Goal: Transaction & Acquisition: Purchase product/service

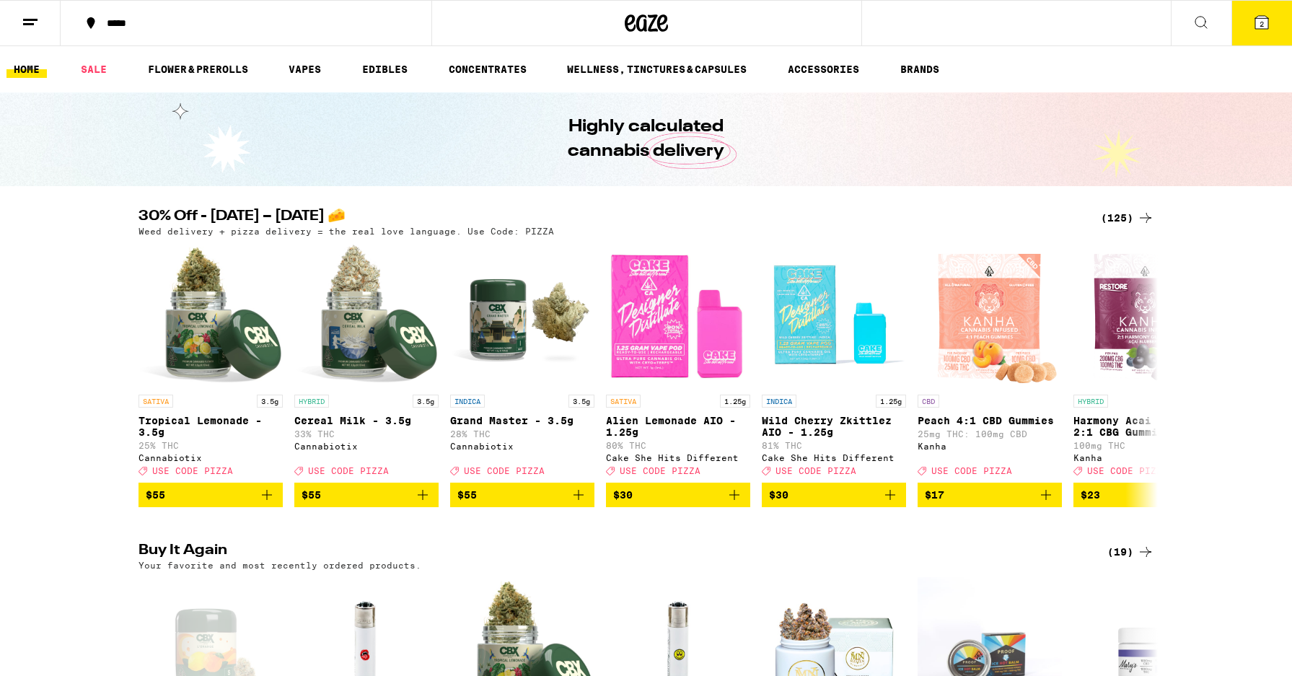
click at [1109, 217] on div "(125)" at bounding box center [1126, 217] width 53 height 17
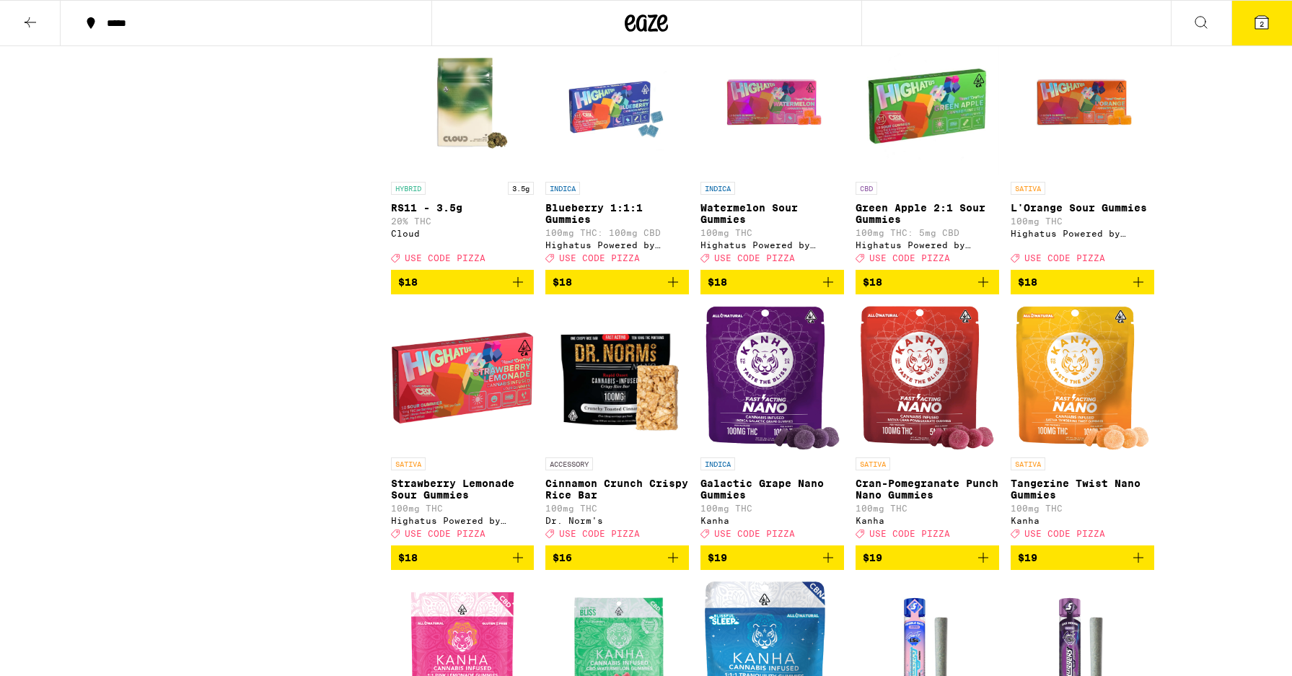
scroll to position [2098, 0]
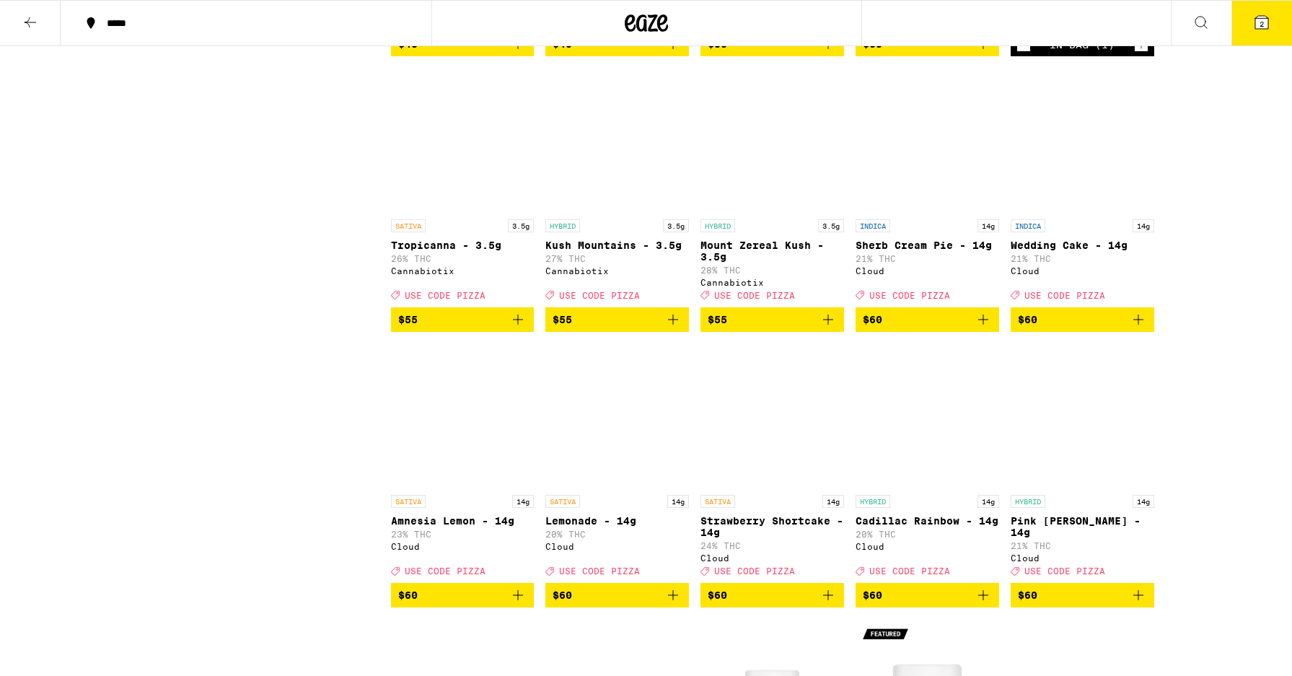
scroll to position [5903, 0]
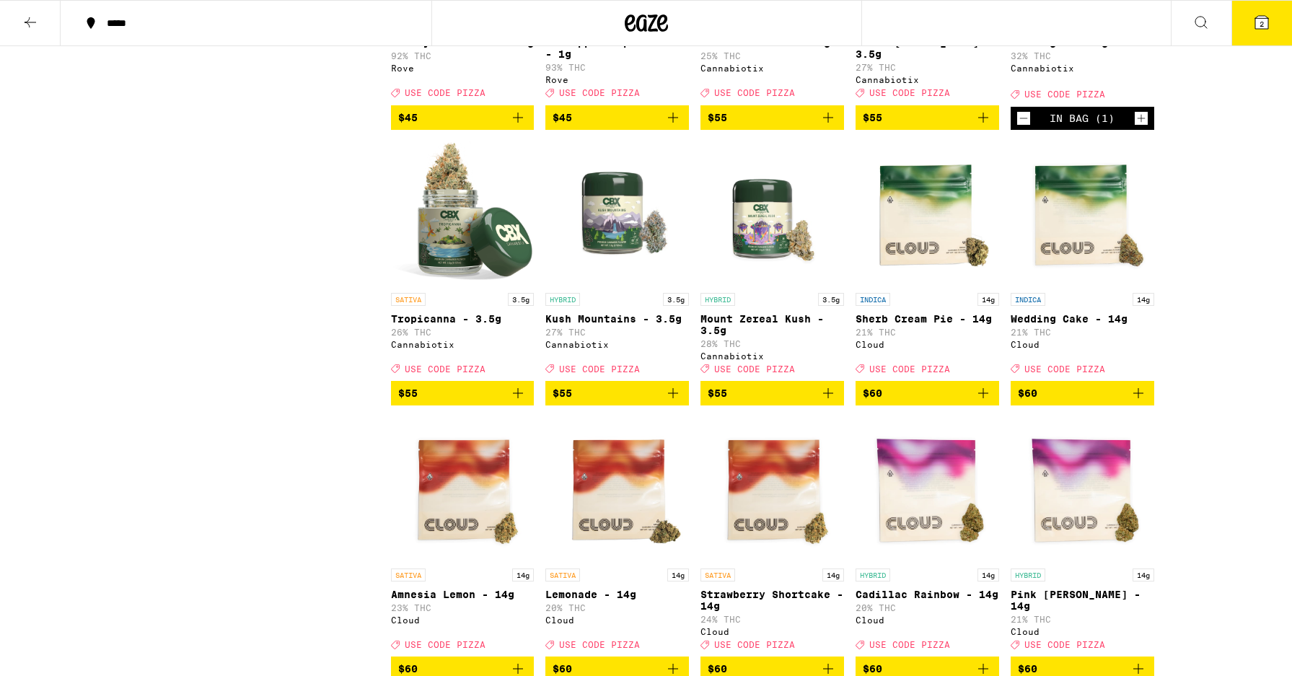
scroll to position [5809, 0]
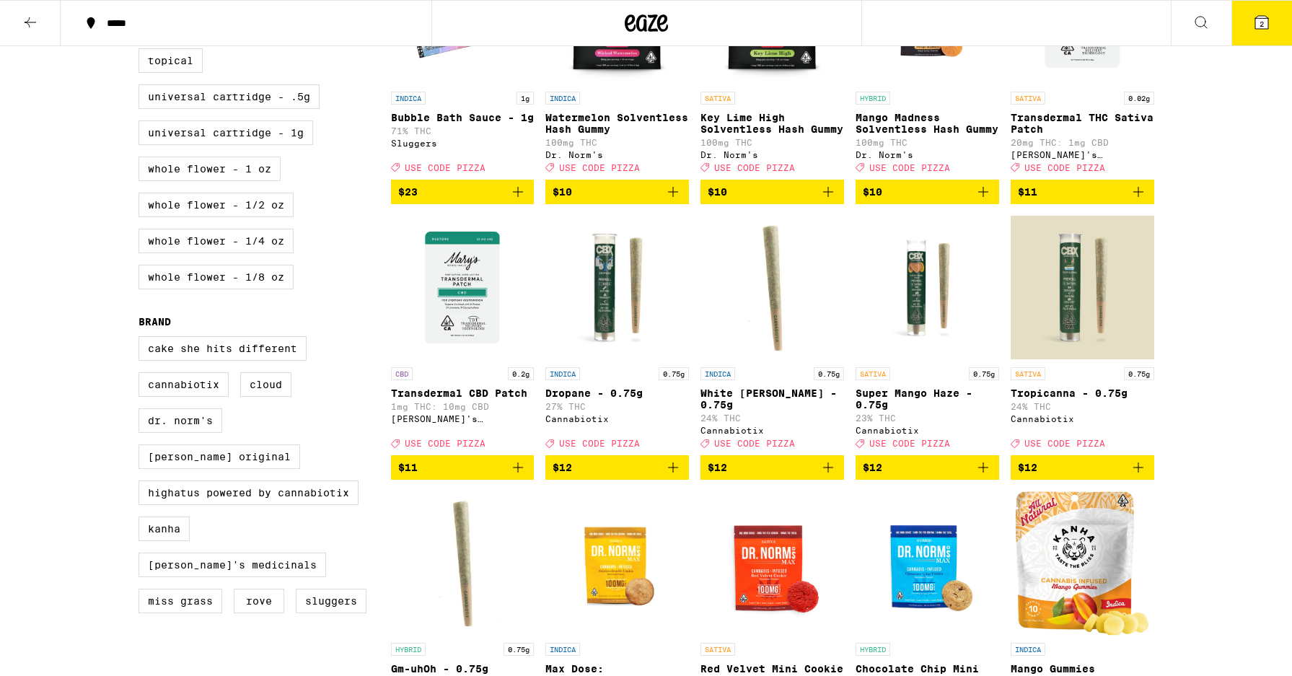
scroll to position [834, 0]
